Goal: Information Seeking & Learning: Learn about a topic

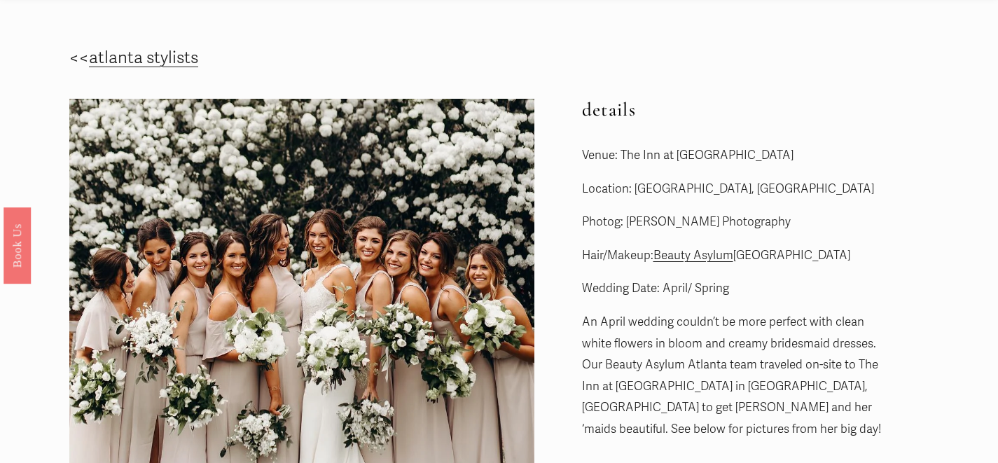
scroll to position [59, 0]
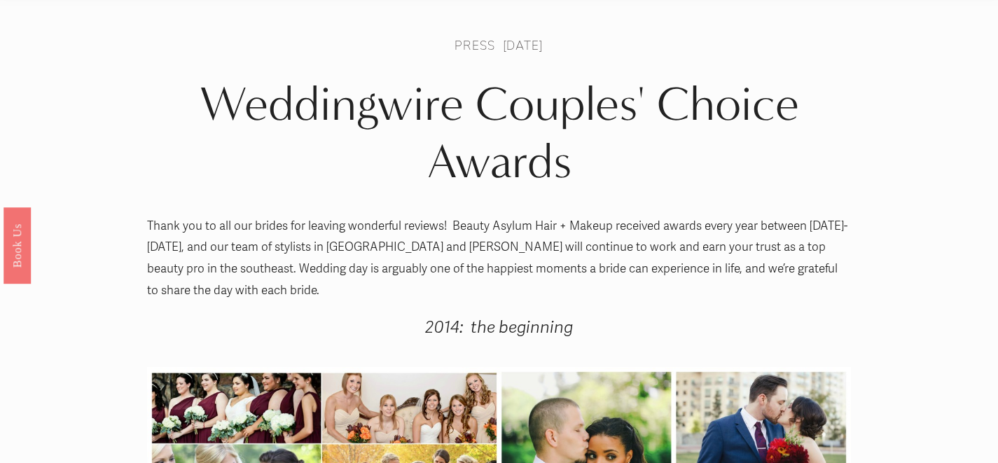
scroll to position [6, 0]
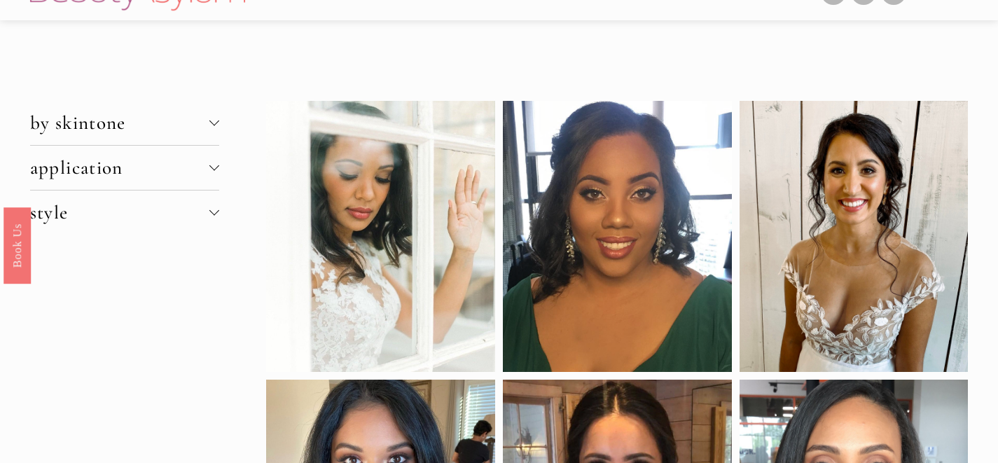
scroll to position [30, 0]
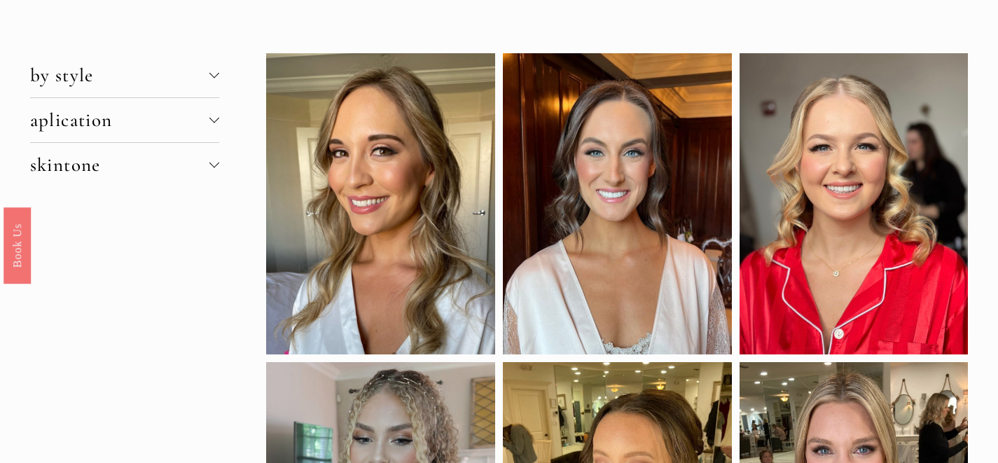
scroll to position [60, 0]
